Goal: Check status

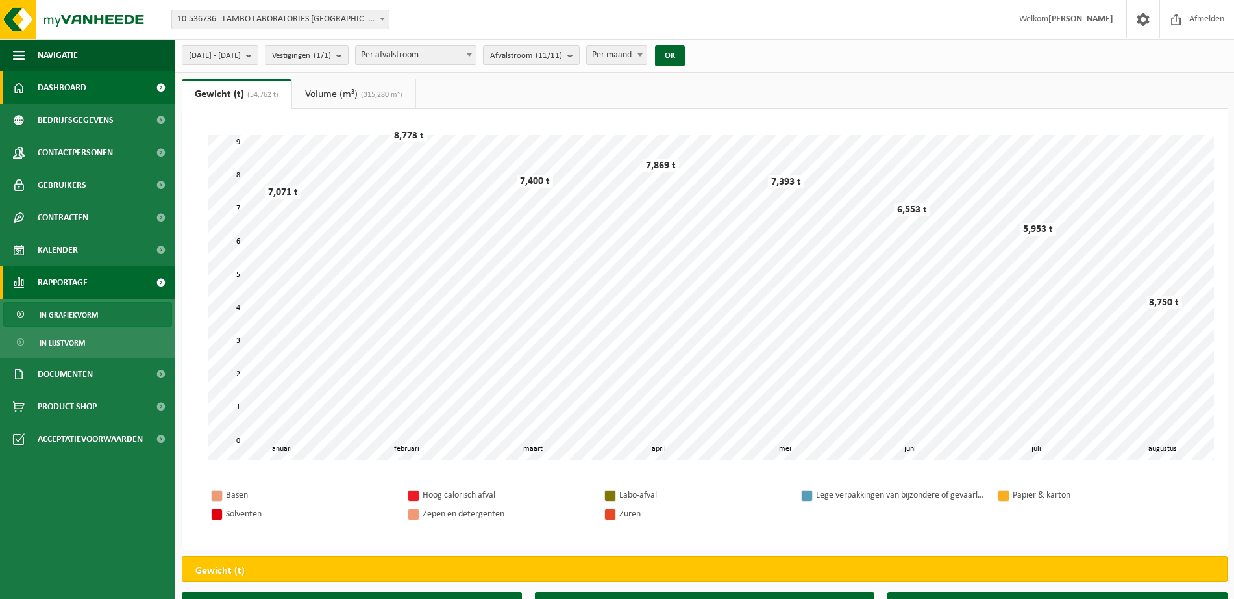
drag, startPoint x: 1181, startPoint y: 2, endPoint x: 72, endPoint y: 82, distance: 1111.7
click at [72, 82] on span "Dashboard" at bounding box center [62, 87] width 49 height 32
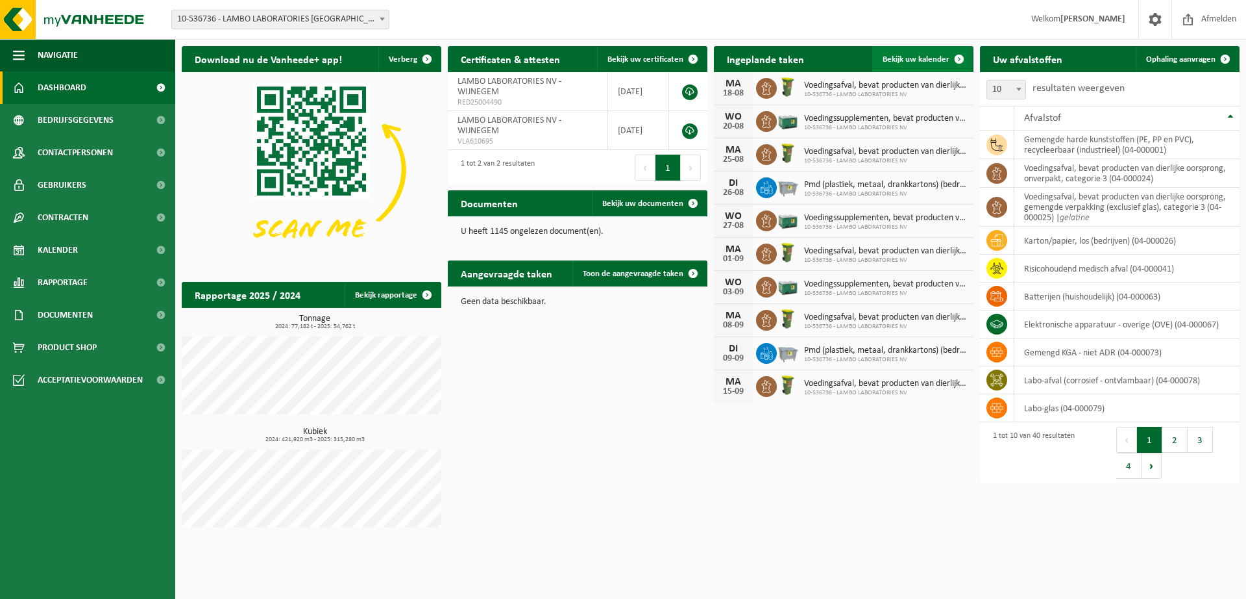
drag, startPoint x: 933, startPoint y: 61, endPoint x: 923, endPoint y: 62, distance: 9.8
click at [932, 62] on span "Bekijk uw kalender" at bounding box center [916, 59] width 67 height 8
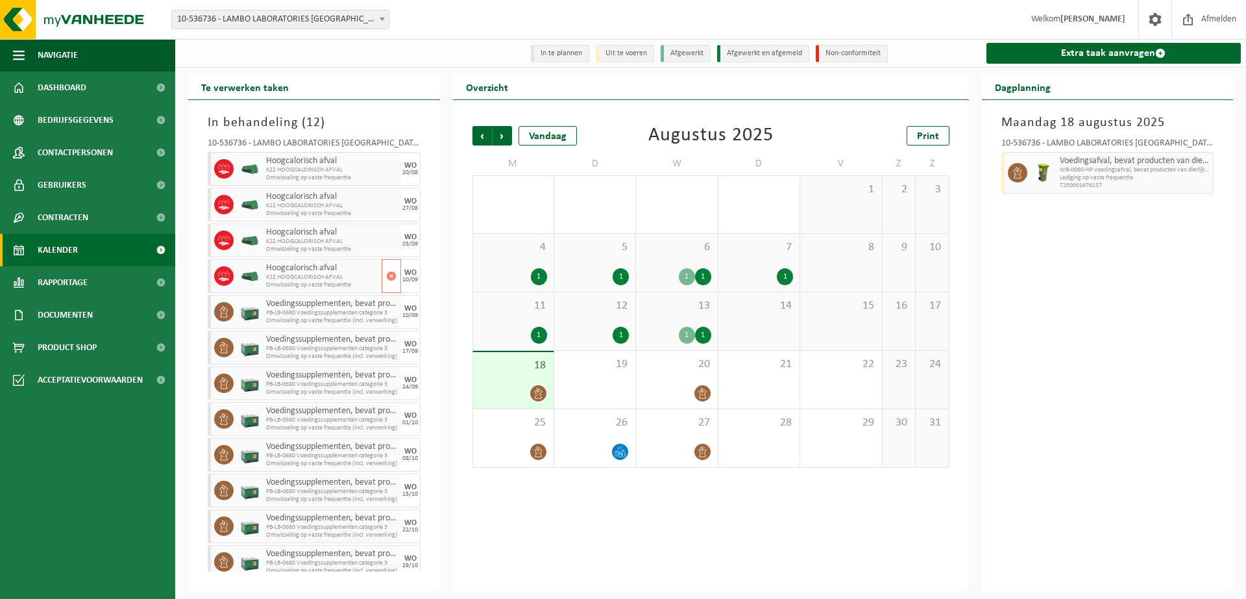
scroll to position [9, 0]
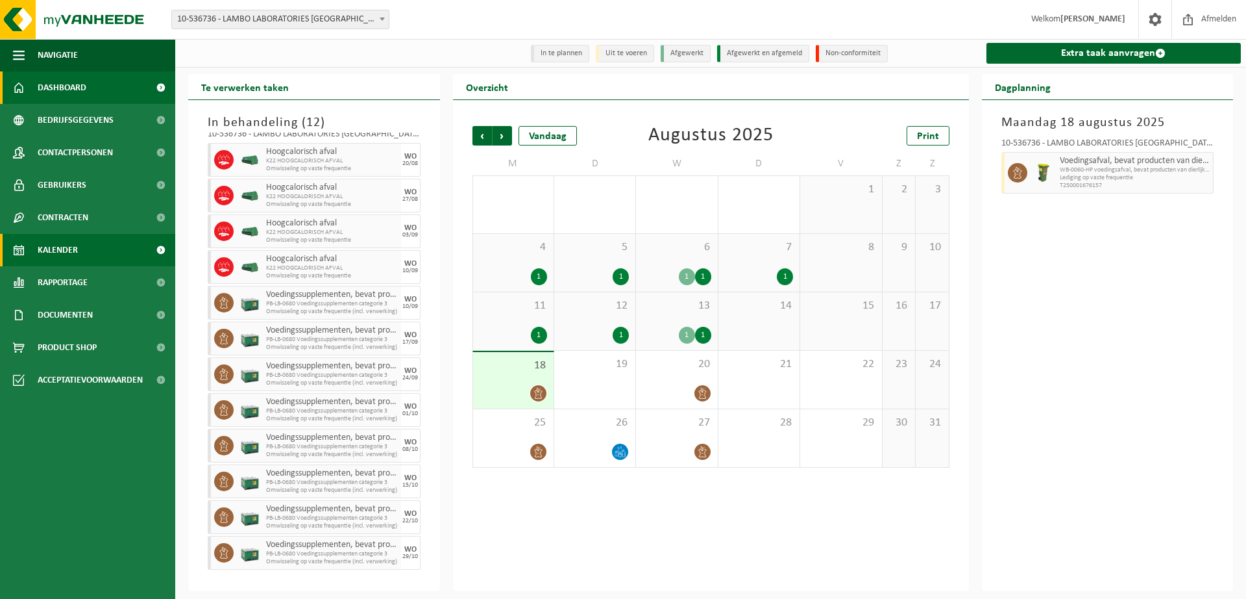
click at [93, 94] on link "Dashboard" at bounding box center [87, 87] width 175 height 32
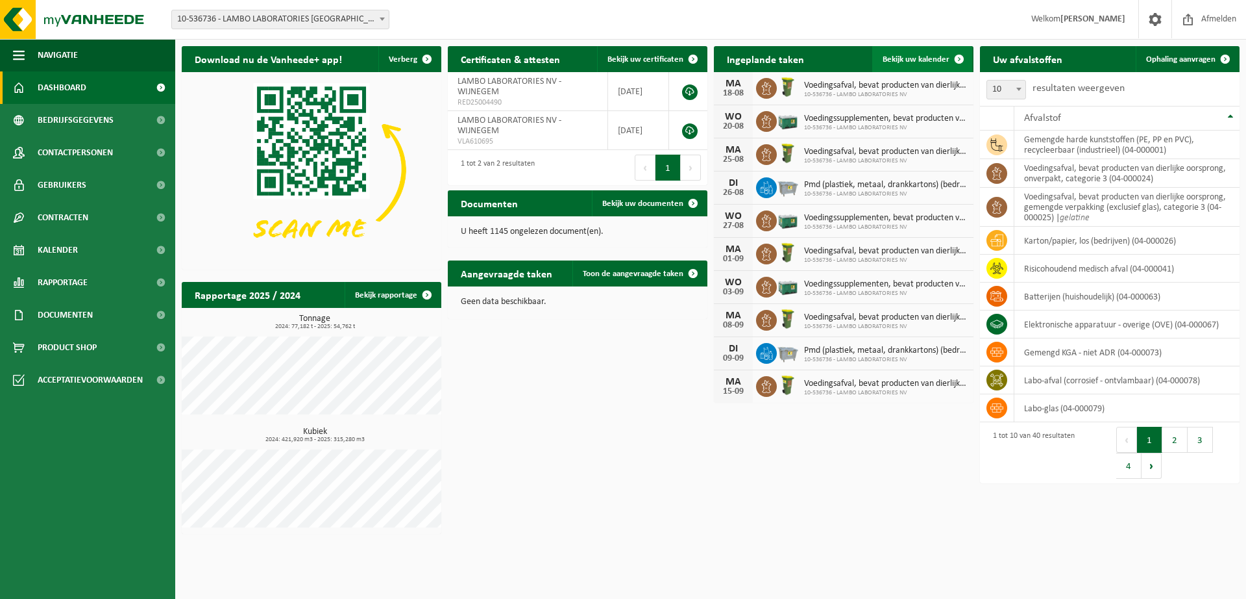
click at [926, 62] on span "Bekijk uw kalender" at bounding box center [916, 59] width 67 height 8
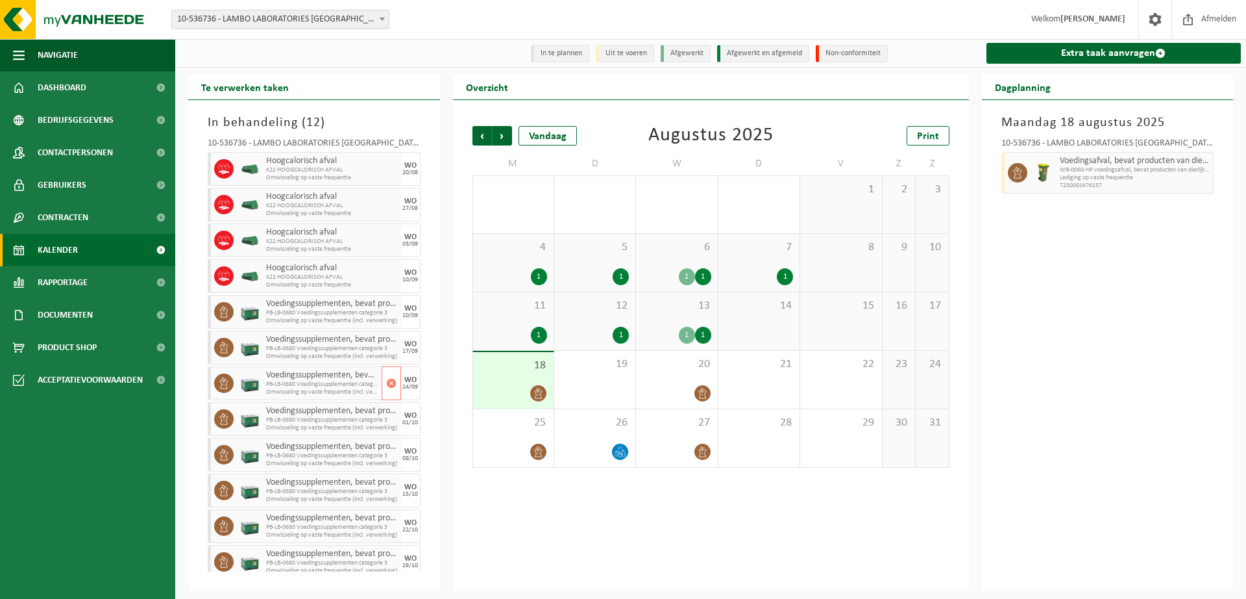
click at [326, 379] on span "Voedingssupplementen, bevat producten van dierlijke oorsprong, categorie 3" at bounding box center [322, 375] width 112 height 10
click at [260, 371] on div at bounding box center [250, 383] width 26 height 34
click at [536, 391] on icon at bounding box center [538, 393] width 11 height 11
click at [689, 388] on div at bounding box center [677, 393] width 68 height 18
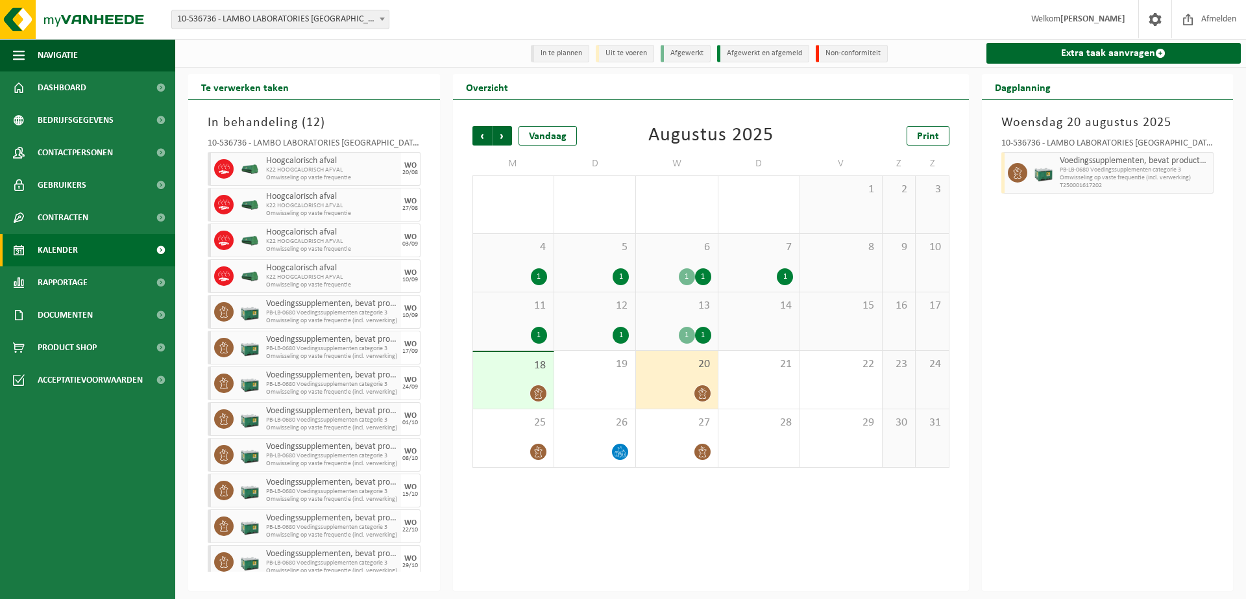
click at [684, 318] on div "13 1 1" at bounding box center [676, 321] width 81 height 58
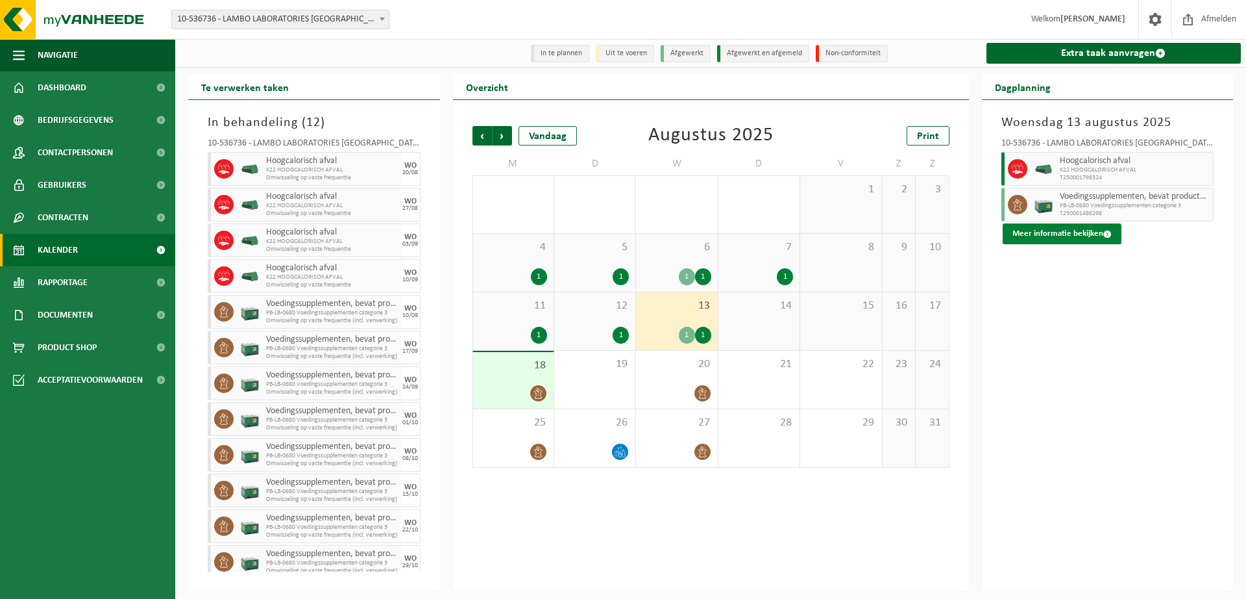
click at [1056, 236] on button "Meer informatie bekijken" at bounding box center [1062, 233] width 119 height 21
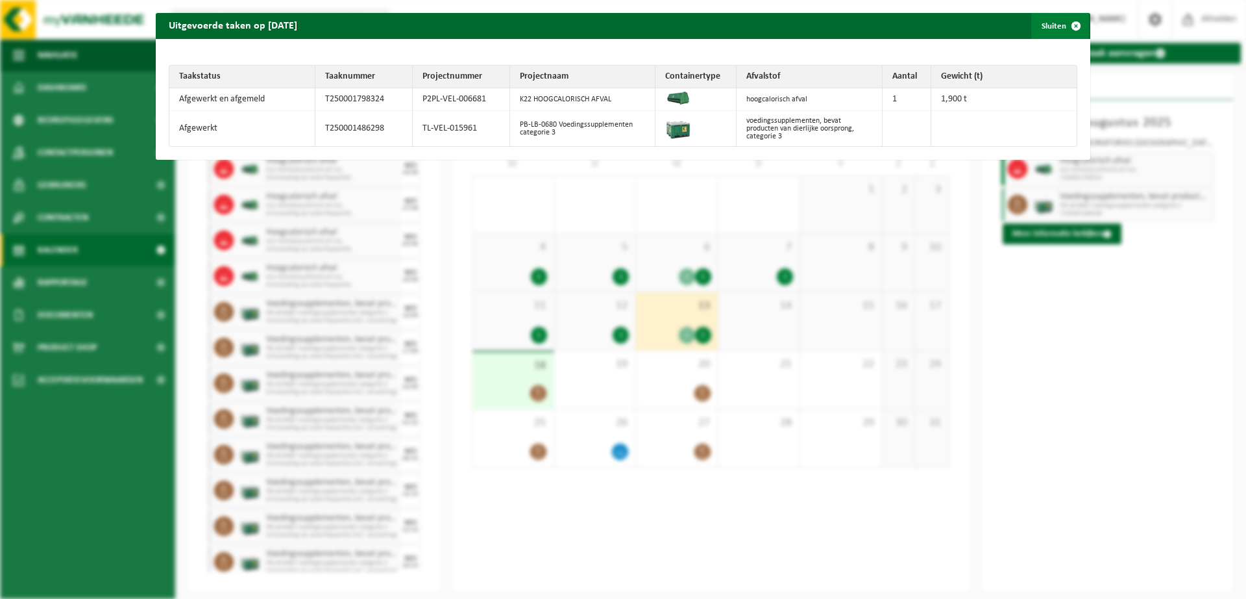
click at [1064, 27] on span "button" at bounding box center [1076, 26] width 26 height 26
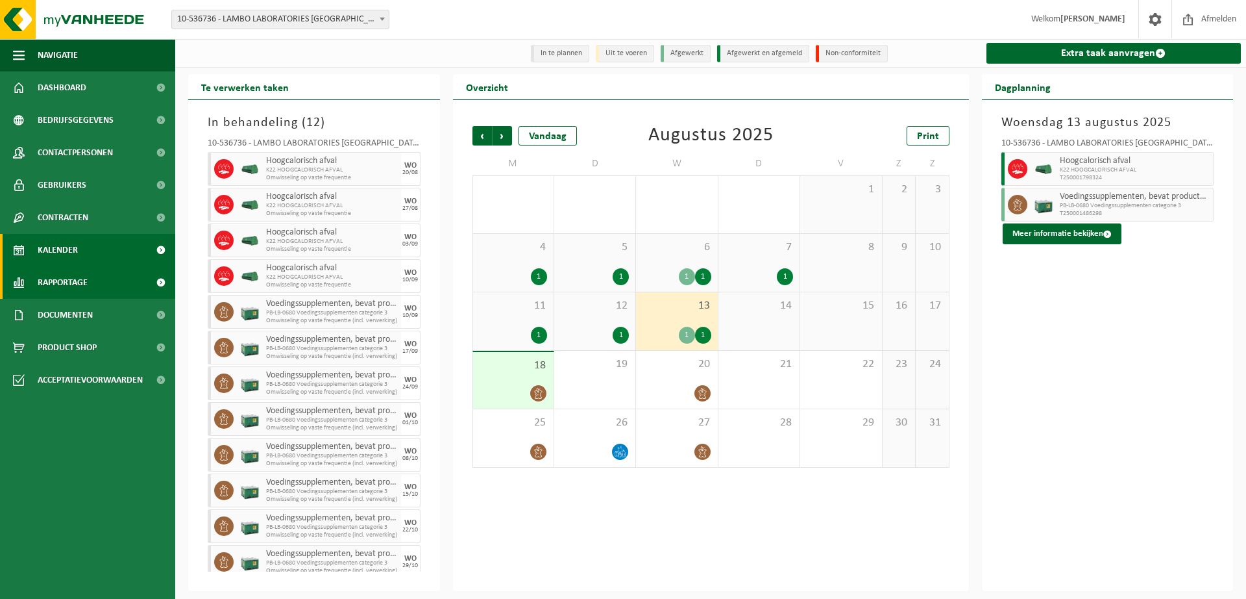
click at [69, 290] on span "Rapportage" at bounding box center [63, 282] width 50 height 32
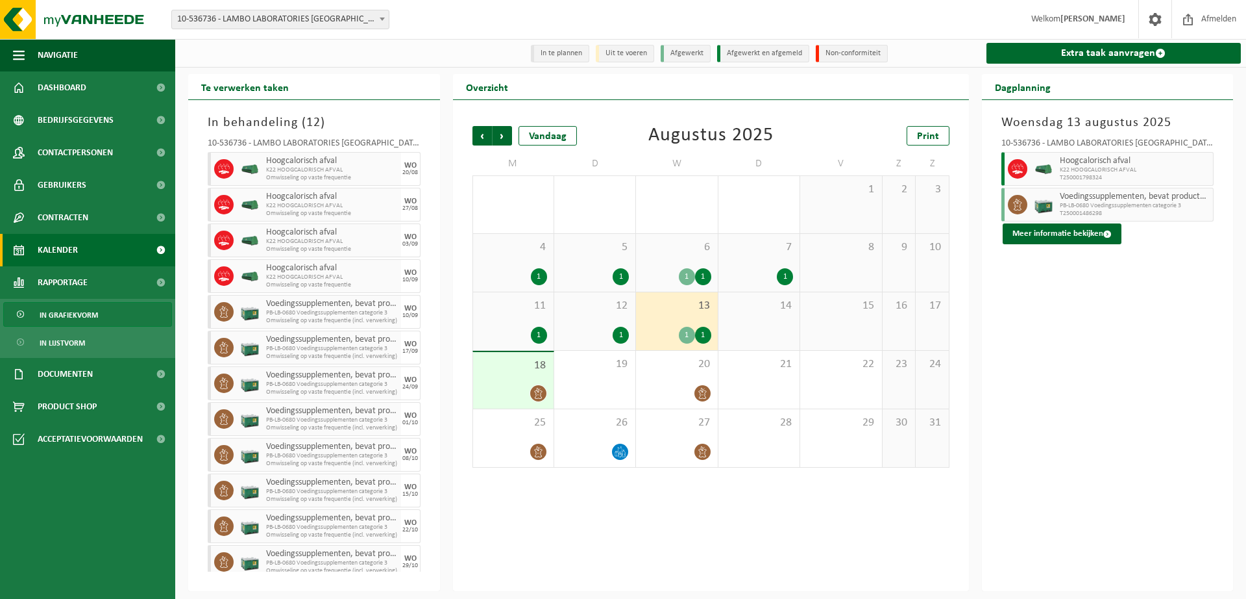
click at [76, 315] on span "In grafiekvorm" at bounding box center [69, 315] width 58 height 25
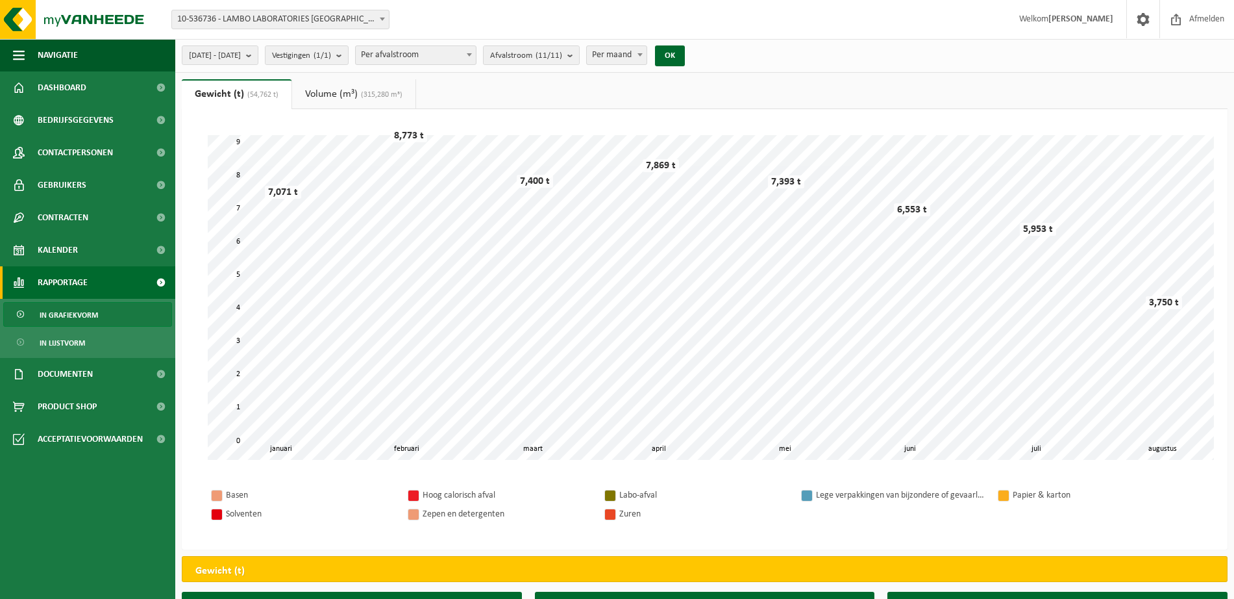
click at [330, 79] on link "Volume (m³) (315,280 m³)" at bounding box center [353, 94] width 123 height 30
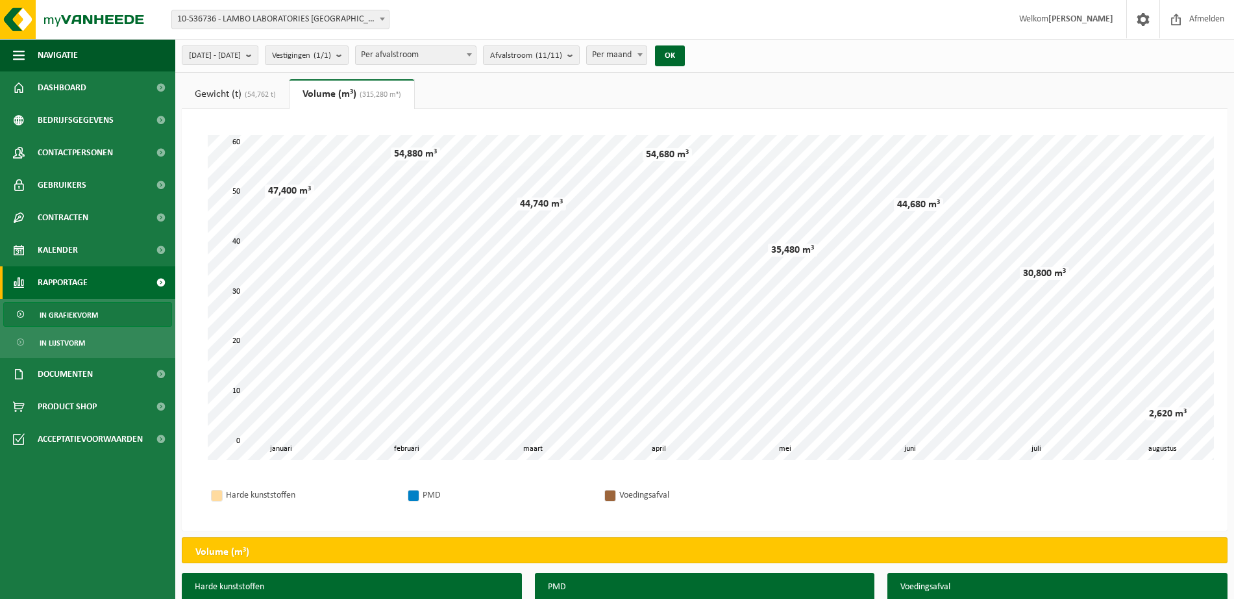
click at [241, 94] on link "Gewicht (t) (54,762 t)" at bounding box center [235, 94] width 107 height 30
